Goal: Transaction & Acquisition: Register for event/course

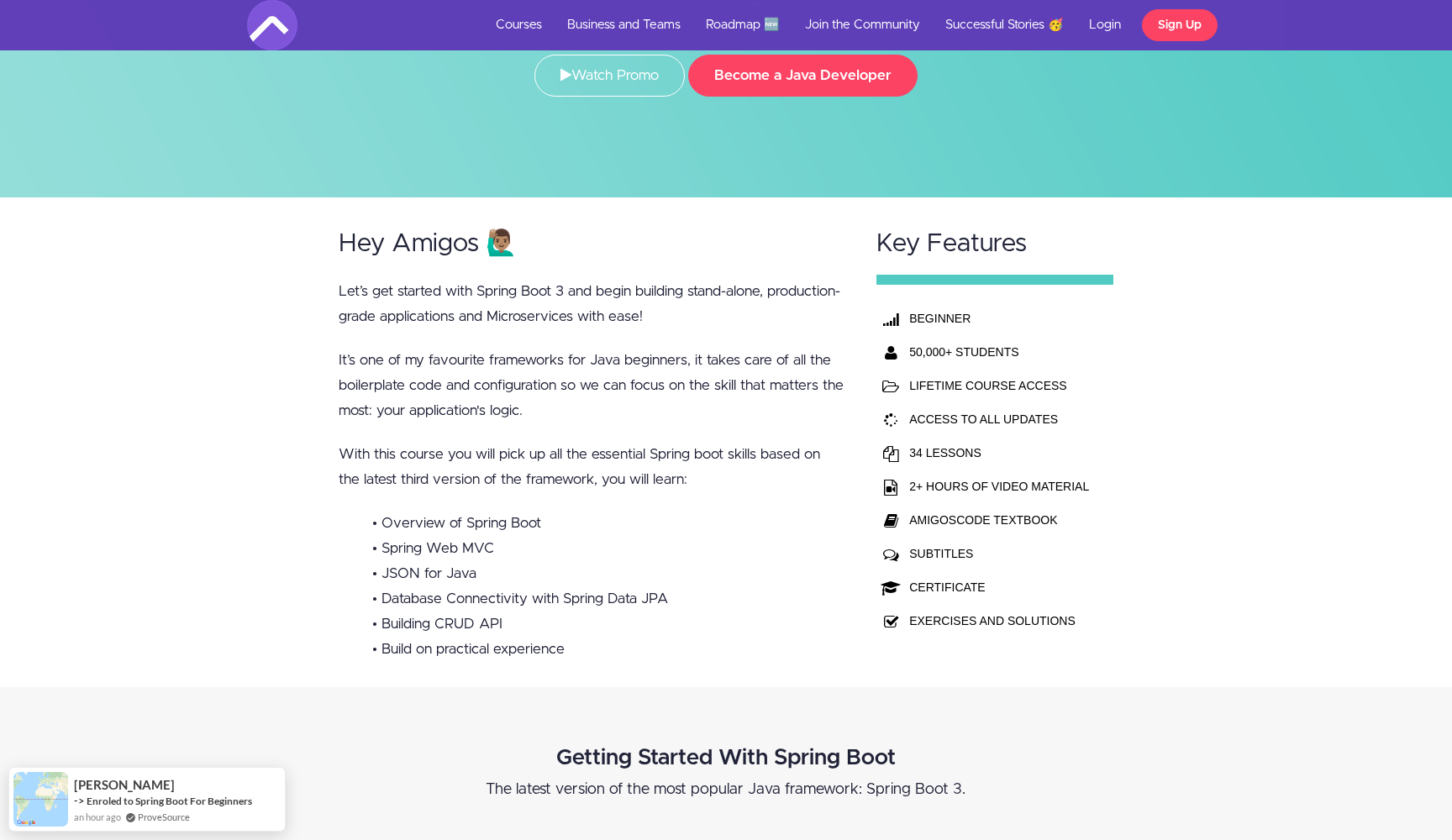
scroll to position [200, 0]
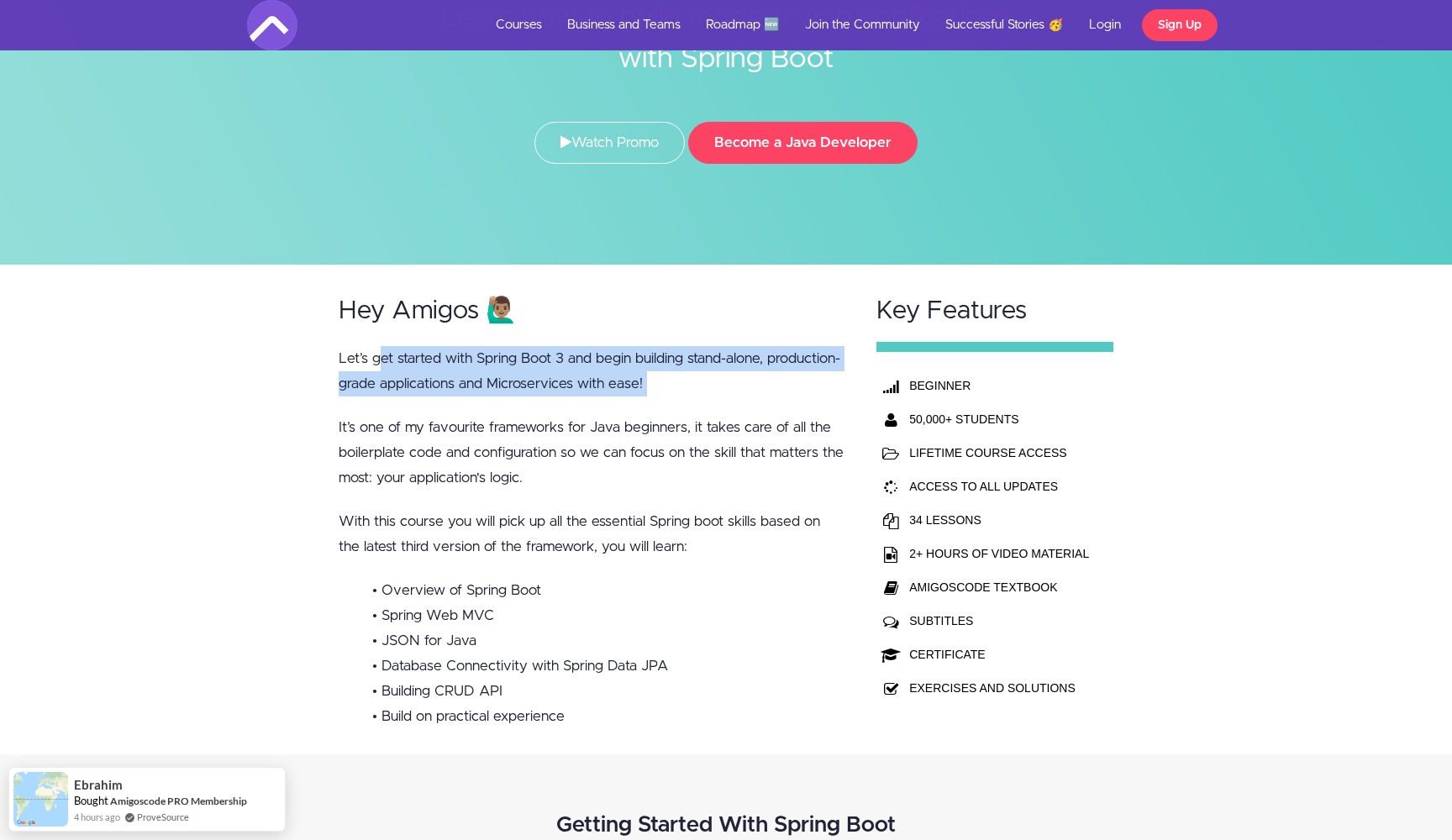
drag, startPoint x: 378, startPoint y: 362, endPoint x: 493, endPoint y: 409, distance: 124.2
click at [494, 408] on div "Hey Amigos 🙋🏽‍♂️ Let’s get started with Spring Boot 3 and begin building stand-…" at bounding box center [592, 509] width 538 height 489
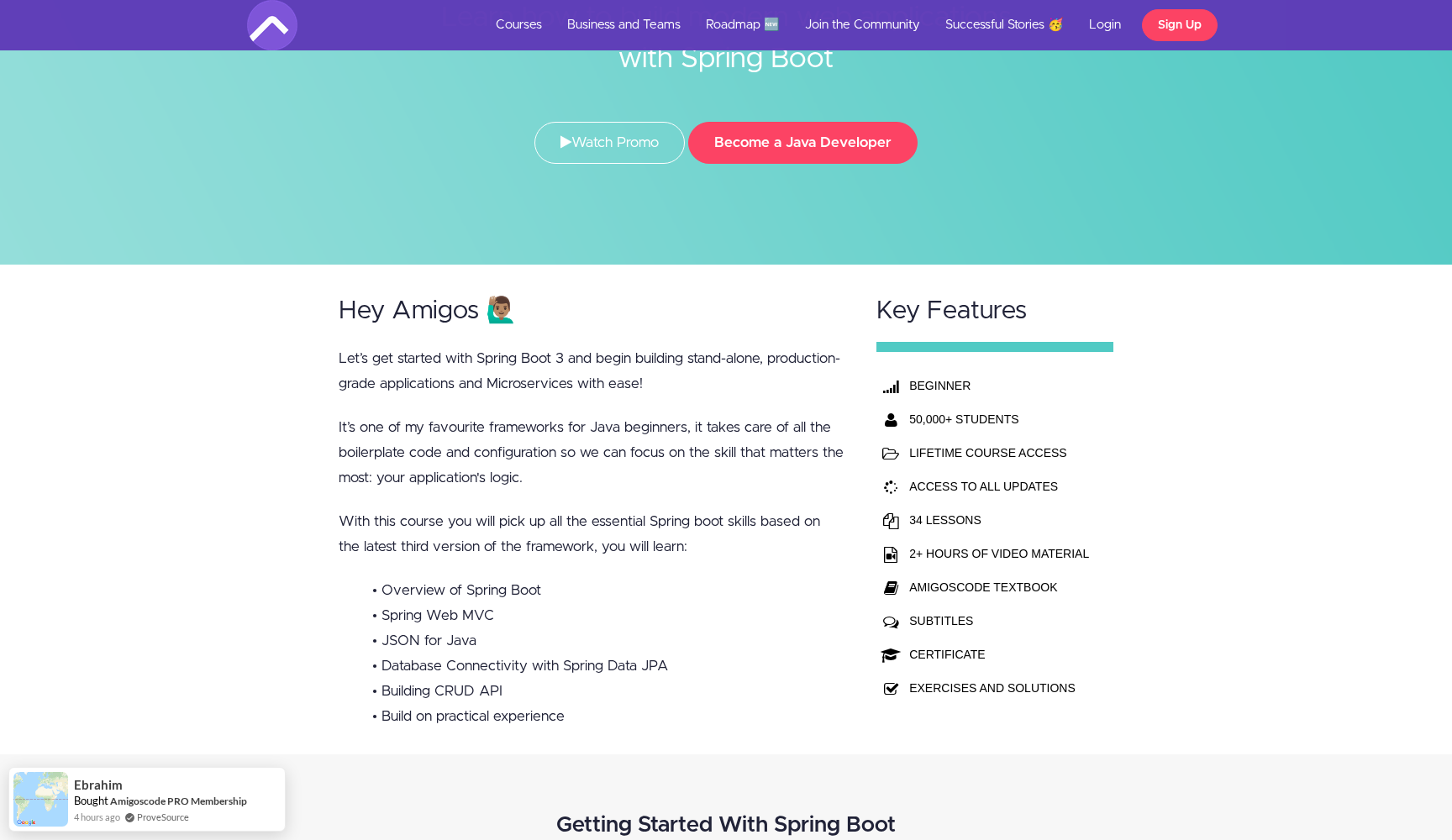
click at [352, 437] on p "It’s one of my favourite frameworks for Java beginners, it takes care of all th…" at bounding box center [591, 452] width 505 height 75
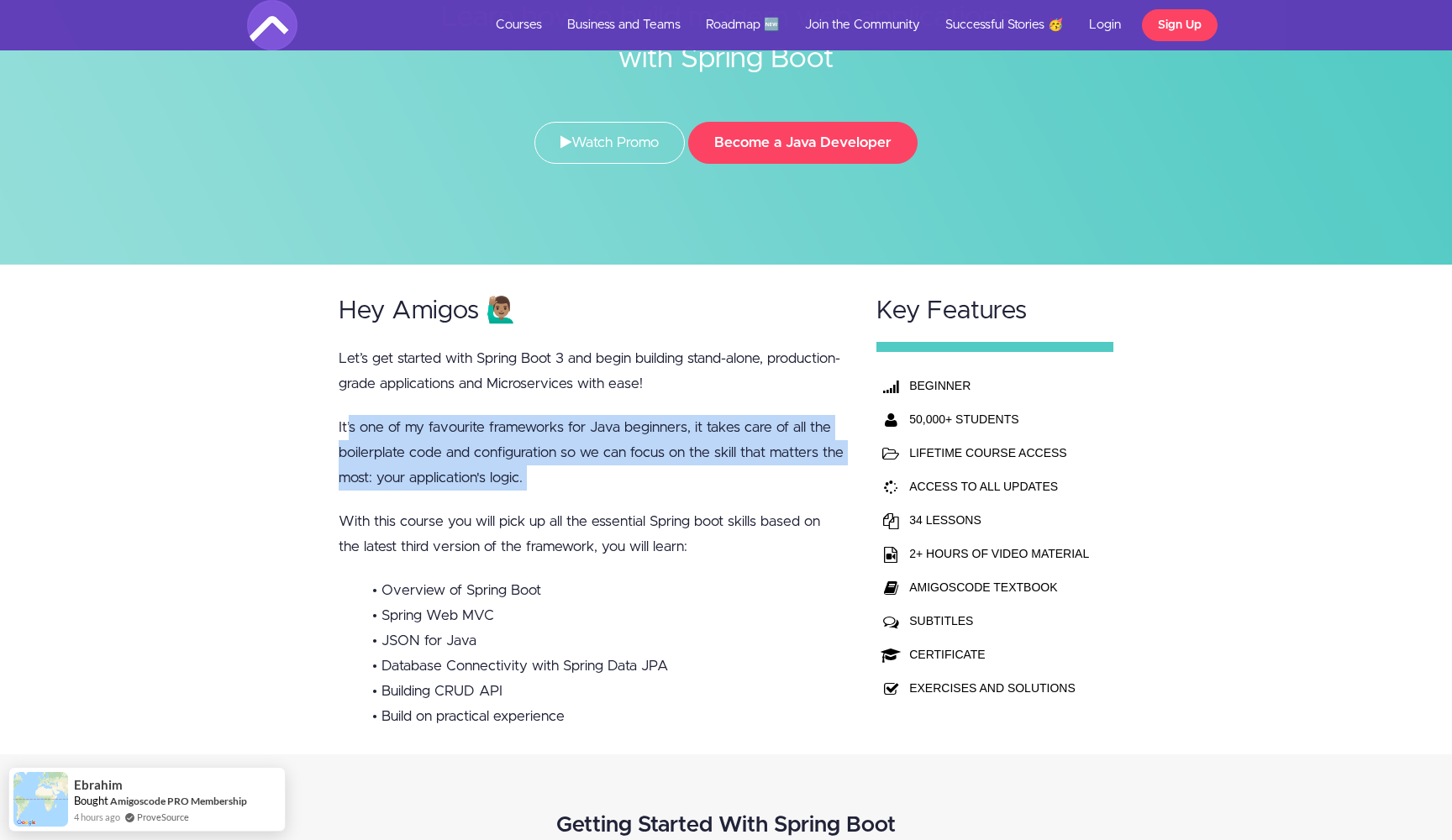
drag, startPoint x: 352, startPoint y: 420, endPoint x: 402, endPoint y: 498, distance: 92.6
click at [402, 499] on div "Hey Amigos 🙋🏽‍♂️ Let’s get started with Spring Boot 3 and begin building stand-…" at bounding box center [592, 509] width 538 height 489
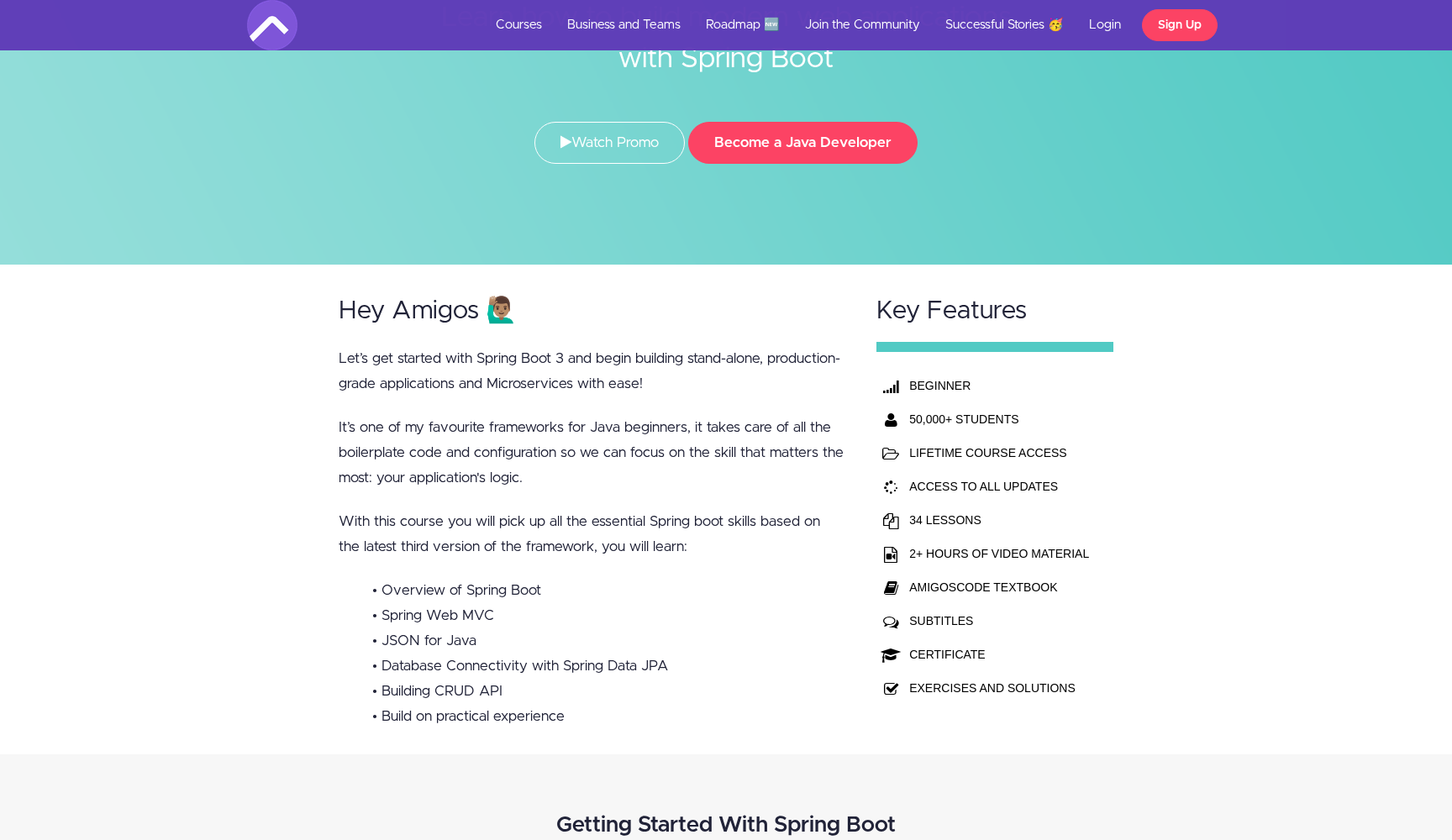
click at [402, 523] on p "With this course you will pick up all the essential Spring boot skills based on…" at bounding box center [591, 534] width 505 height 51
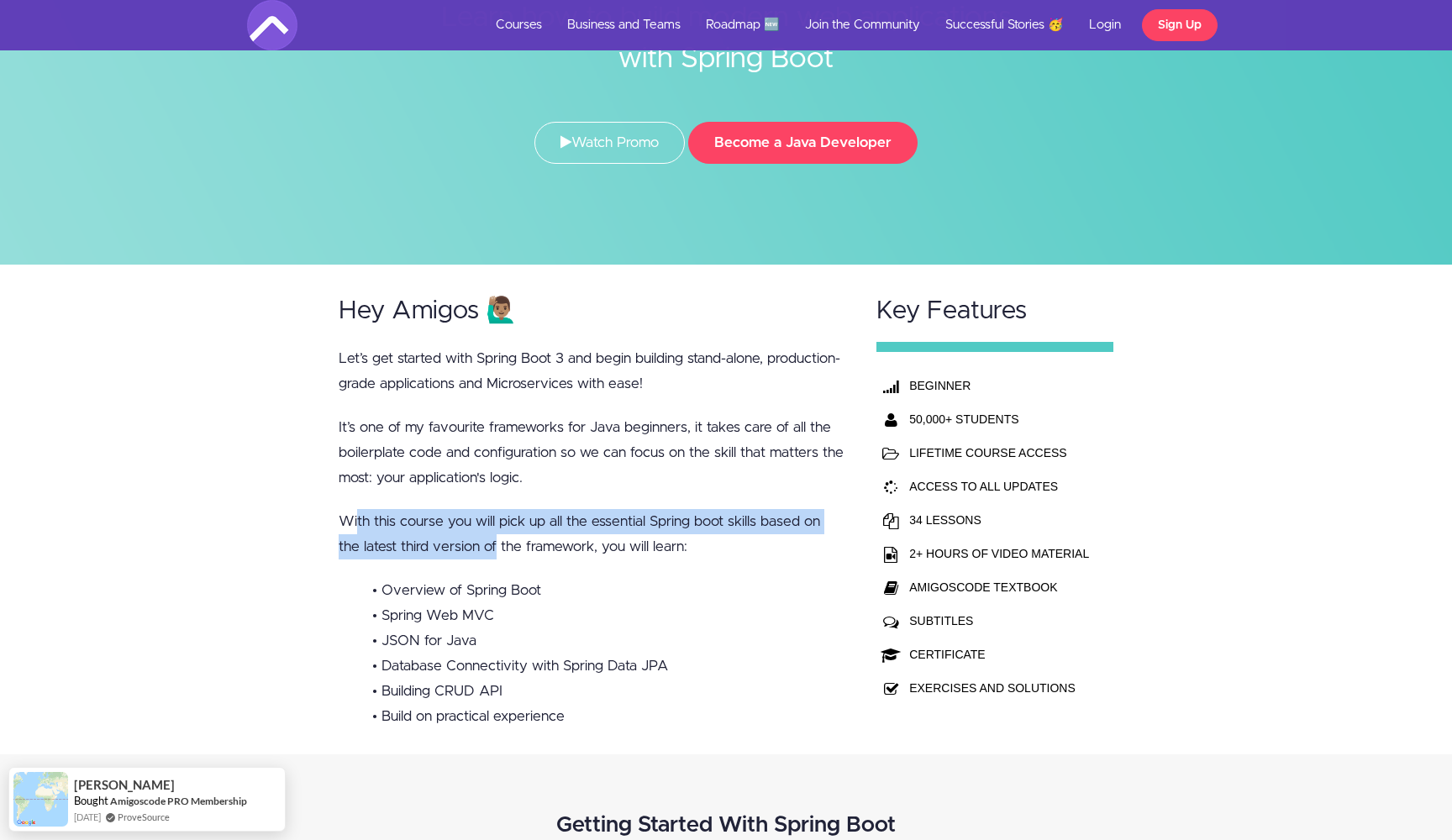
drag, startPoint x: 357, startPoint y: 520, endPoint x: 499, endPoint y: 545, distance: 144.2
click at [499, 545] on p "With this course you will pick up all the essential Spring boot skills based on…" at bounding box center [591, 534] width 505 height 51
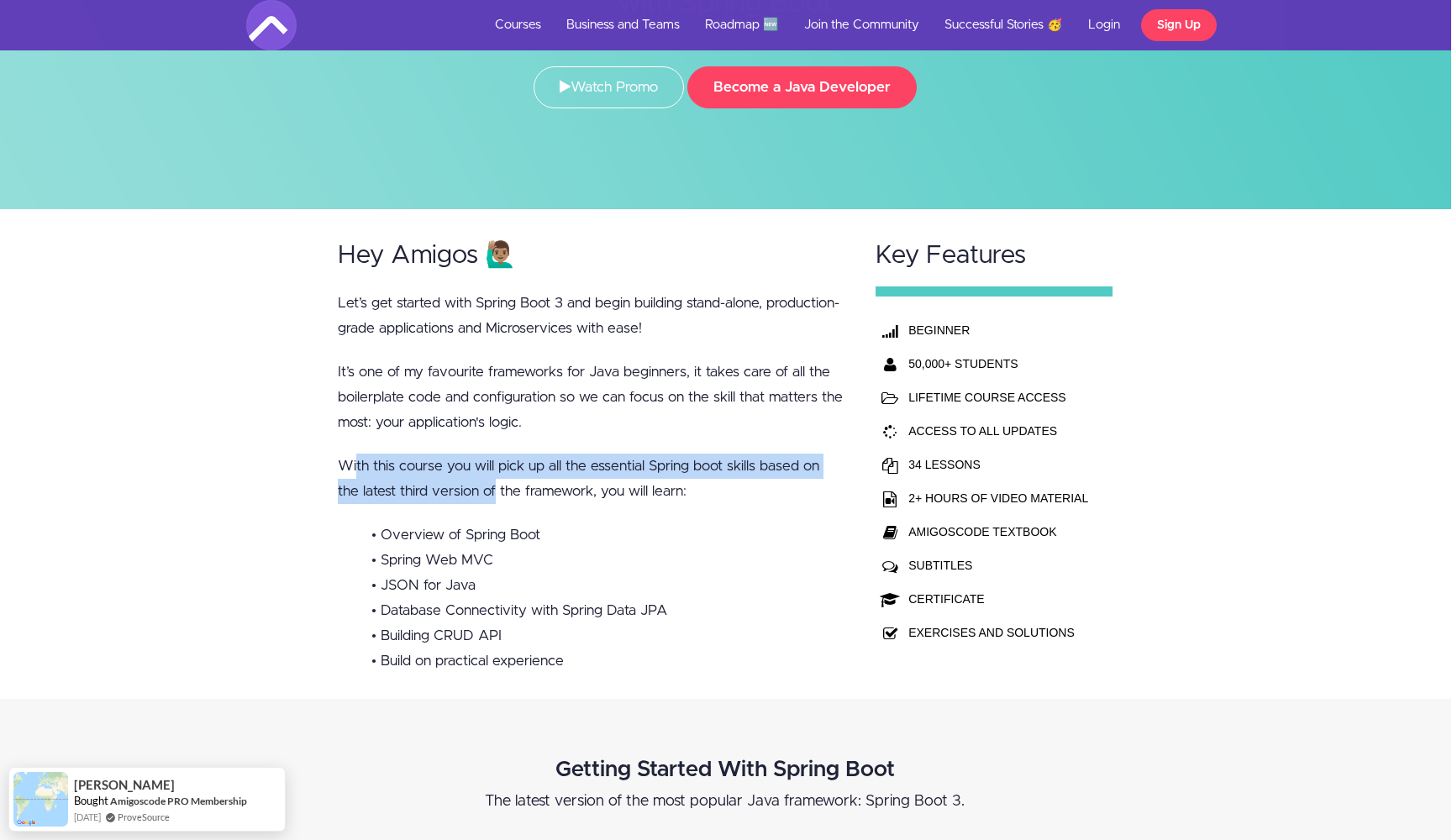
scroll to position [267, 2]
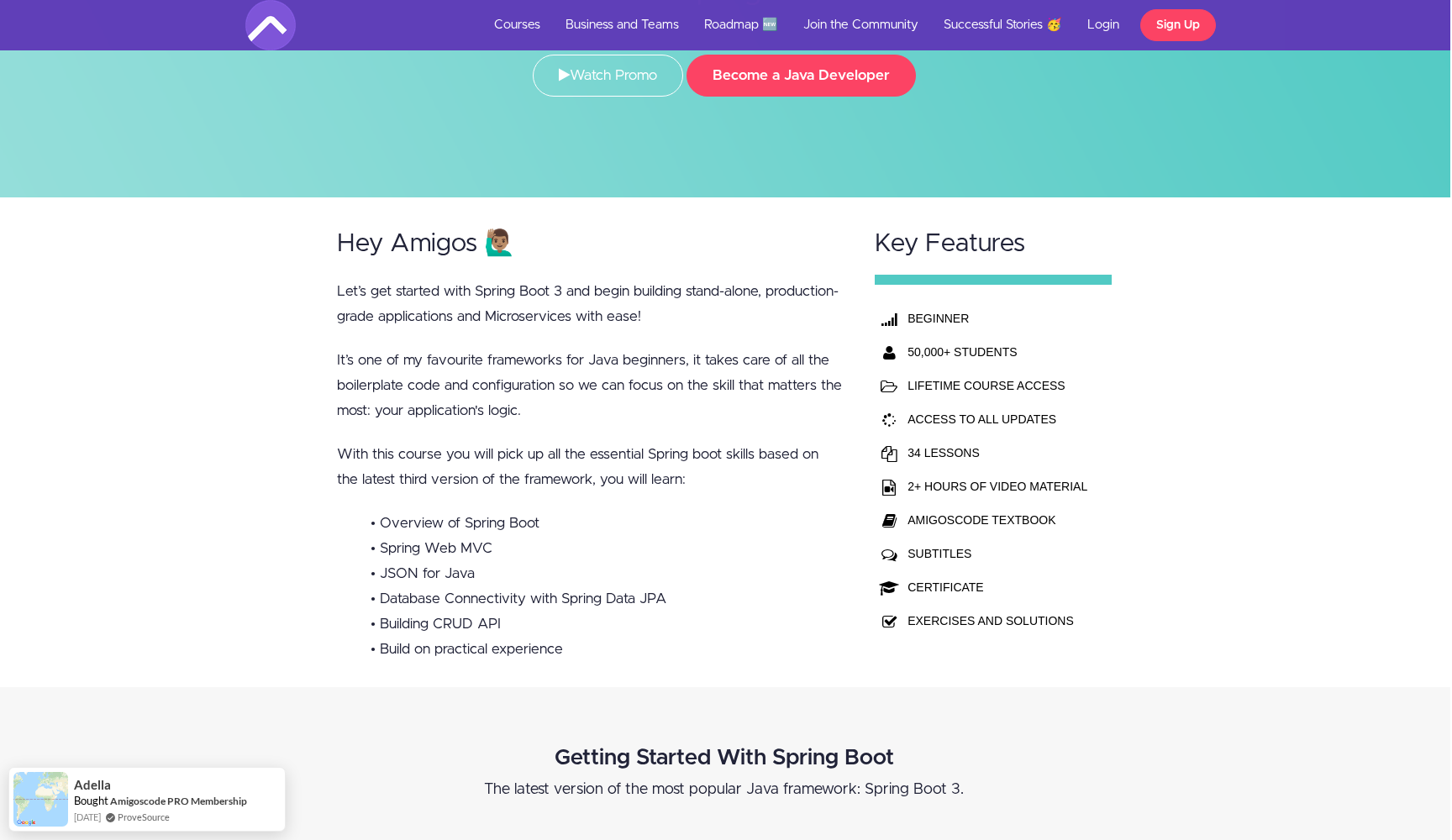
click at [519, 564] on li "• JSON for Java" at bounding box center [606, 573] width 472 height 25
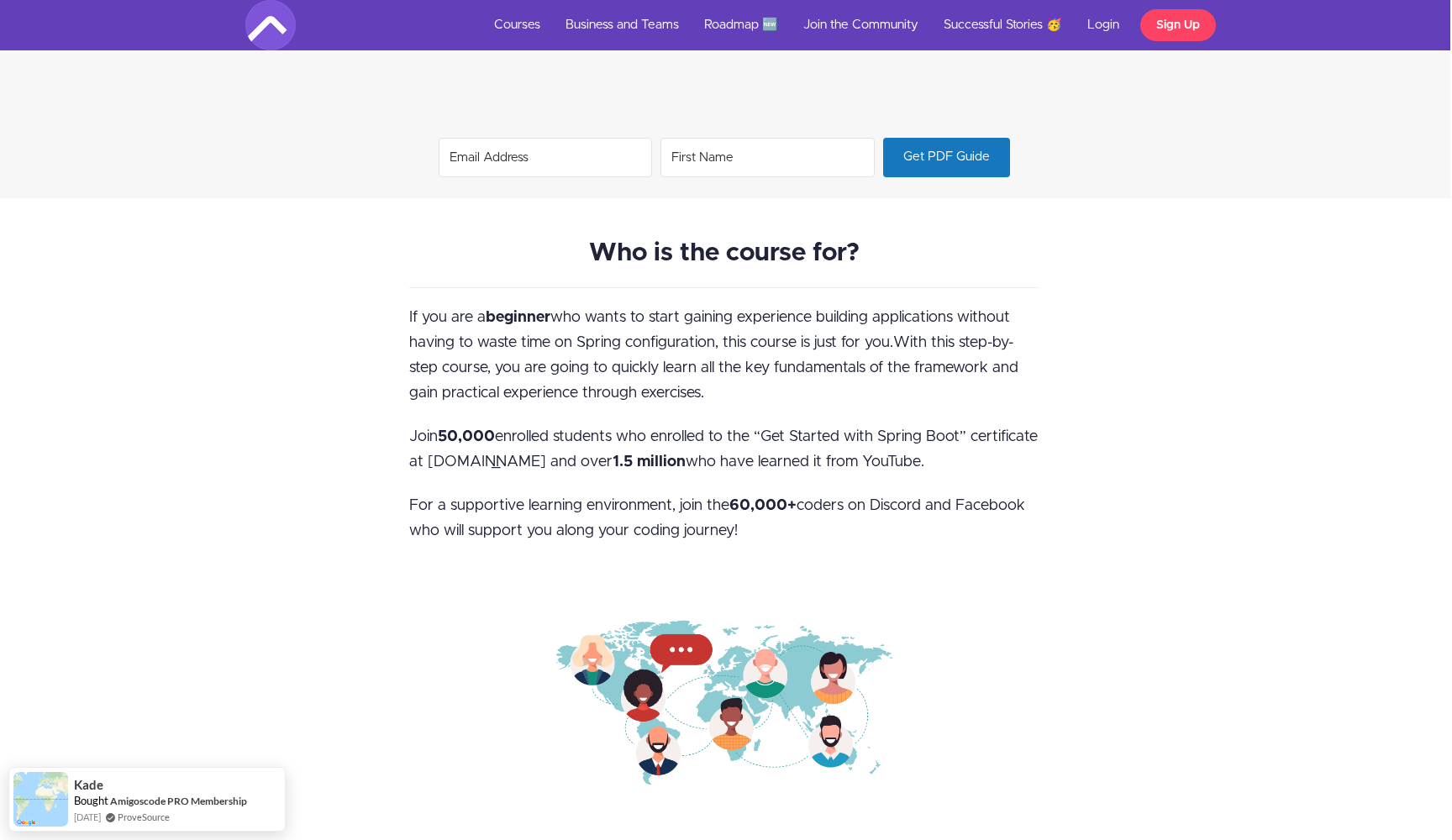
scroll to position [1524, 2]
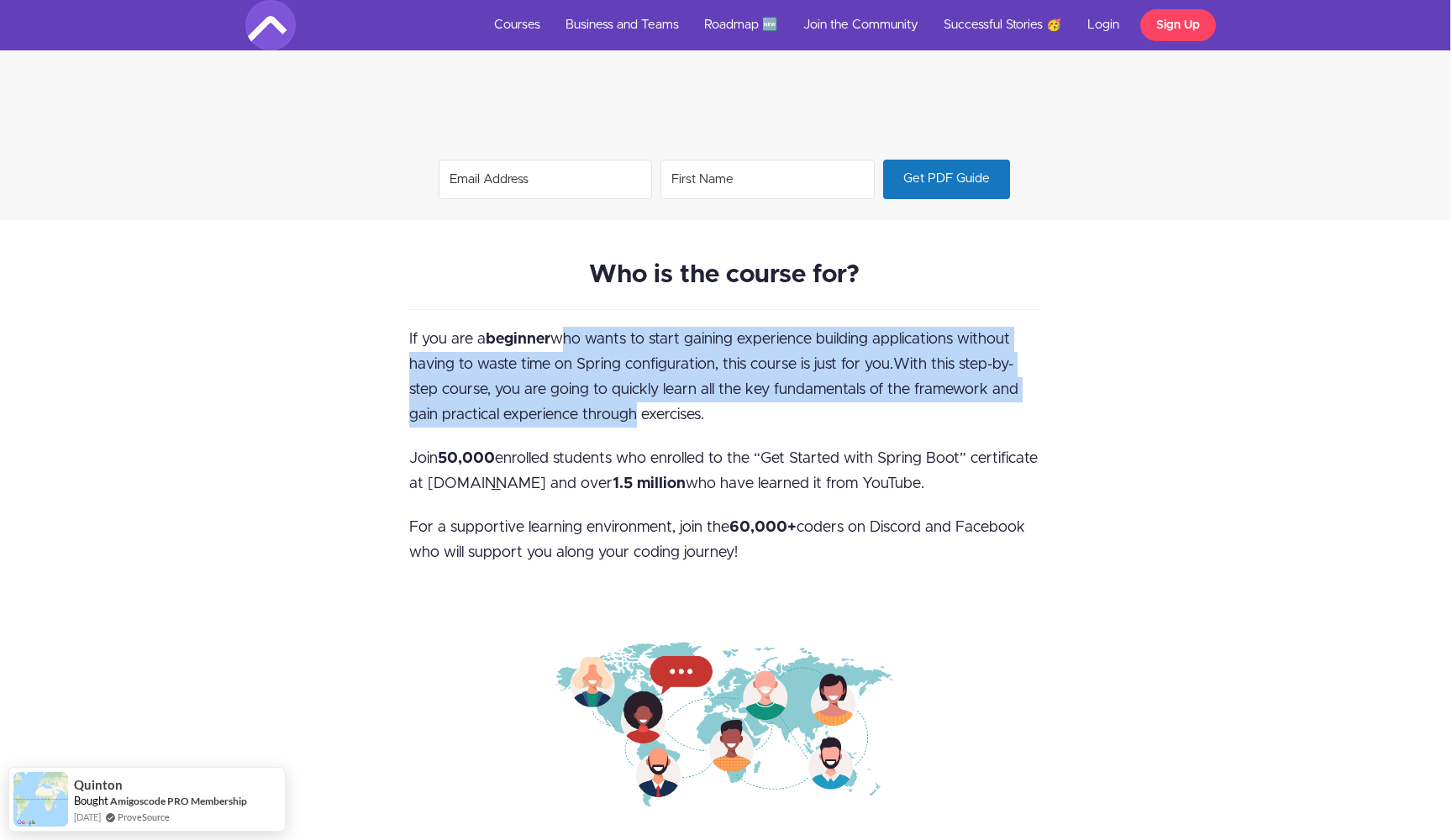
drag, startPoint x: 556, startPoint y: 335, endPoint x: 632, endPoint y: 416, distance: 111.1
click at [632, 416] on span "If you are a beginner who wants to start gaining experience building applicatio…" at bounding box center [713, 377] width 609 height 91
click at [629, 412] on span "With this step-by-step course, you are going to quickly learn all the key funda…" at bounding box center [713, 389] width 609 height 65
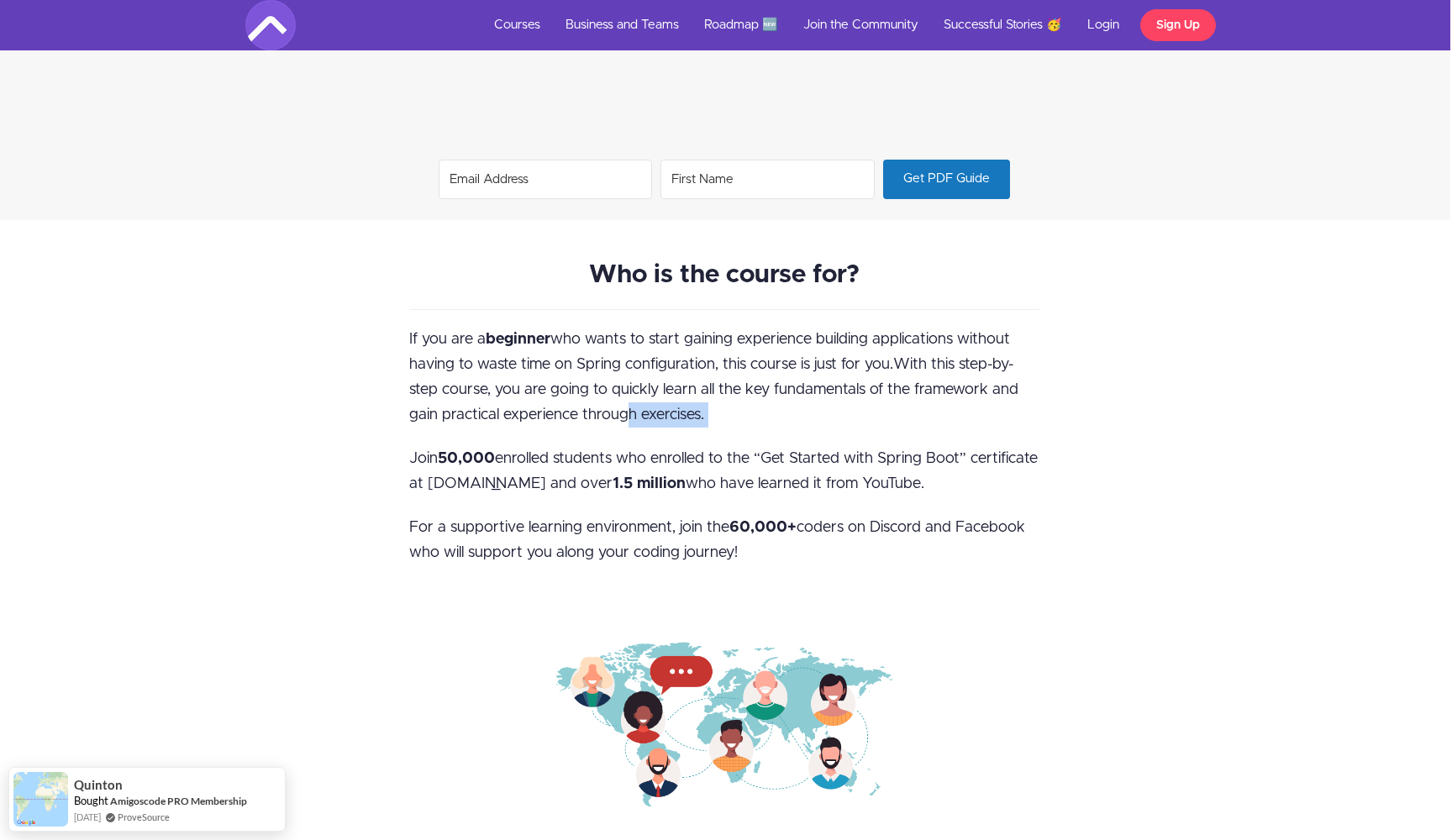
drag, startPoint x: 629, startPoint y: 402, endPoint x: 631, endPoint y: 429, distance: 27.1
click at [631, 429] on div "Who is the course for? If you are a beginner who wants to start gaining experie…" at bounding box center [724, 547] width 655 height 571
click at [669, 426] on p "If you are a beginner who wants to start gaining experience building applicatio…" at bounding box center [724, 376] width 630 height 101
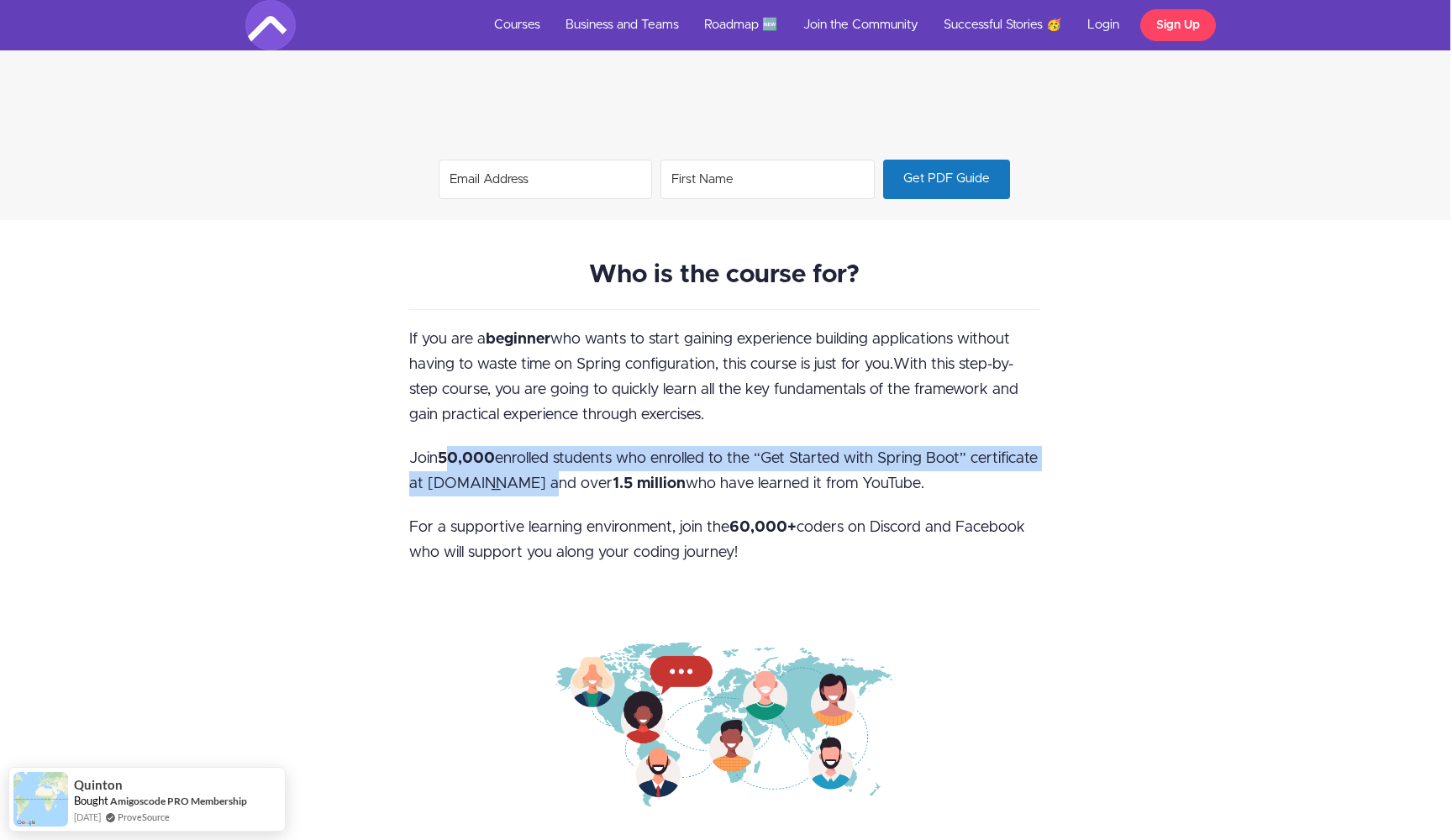
drag, startPoint x: 448, startPoint y: 461, endPoint x: 618, endPoint y: 478, distance: 170.8
click at [618, 478] on span "Join 50 ,000 enrolled students who enrolled to the “Get Started with Spring Boo…" at bounding box center [723, 471] width 629 height 40
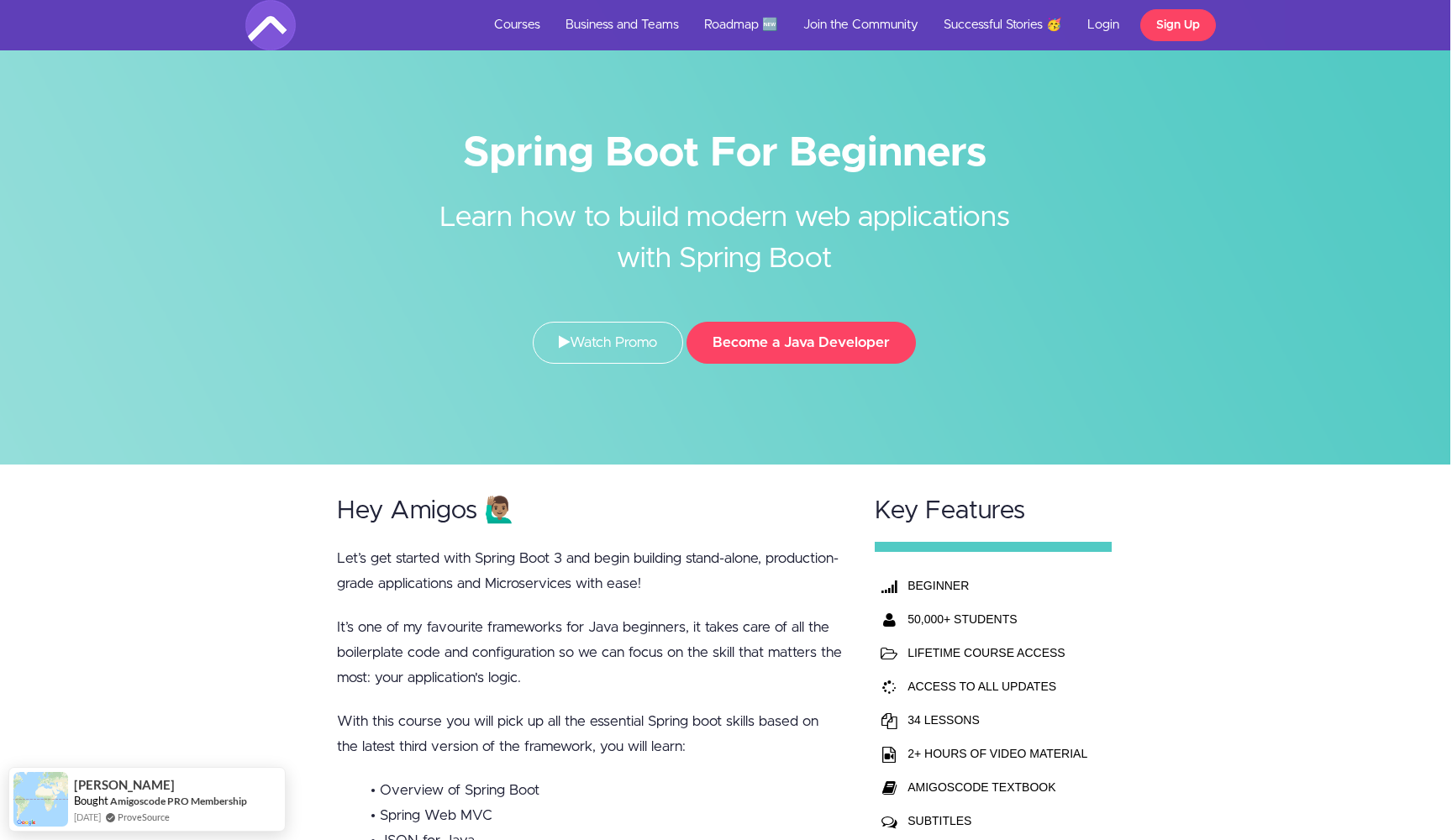
scroll to position [0, 2]
click at [829, 347] on button "Become a Java Developer" at bounding box center [800, 343] width 230 height 42
